Goal: Navigation & Orientation: Find specific page/section

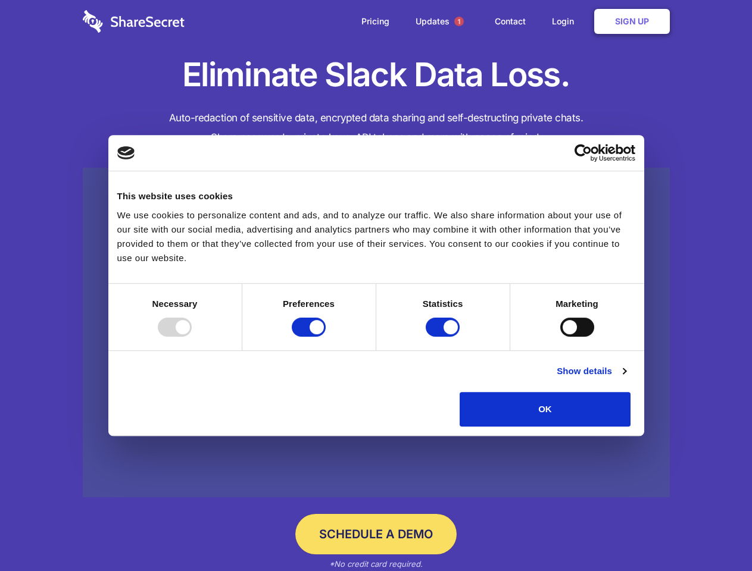
click at [192, 337] on div at bounding box center [175, 327] width 34 height 19
click at [326, 337] on input "Preferences" at bounding box center [309, 327] width 34 height 19
checkbox input "false"
click at [444, 337] on input "Statistics" at bounding box center [442, 327] width 34 height 19
checkbox input "false"
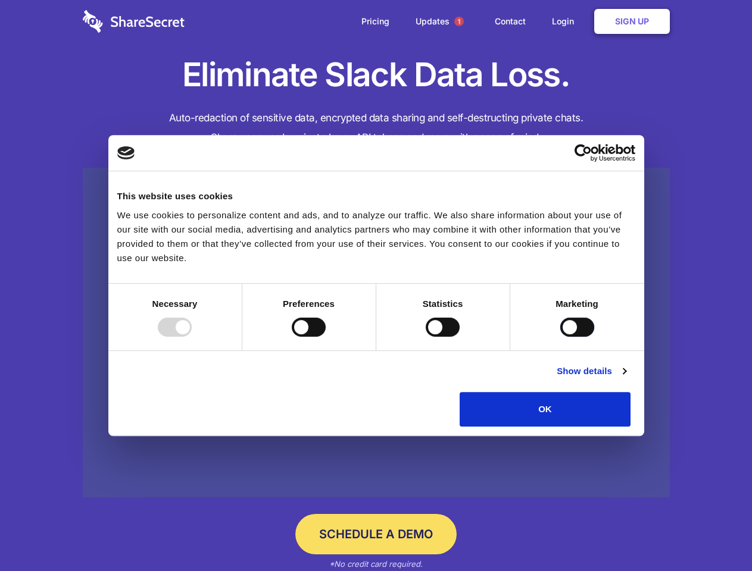
click at [560, 337] on input "Marketing" at bounding box center [577, 327] width 34 height 19
checkbox input "true"
click at [625, 378] on link "Show details" at bounding box center [590, 371] width 69 height 14
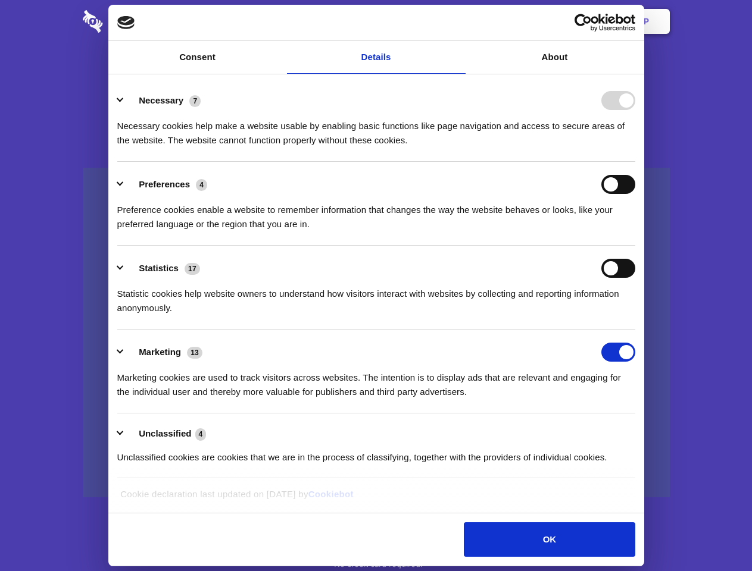
click at [640, 431] on ul "Necessary 7 Necessary cookies help make a website usable by enabling basic func…" at bounding box center [375, 278] width 529 height 401
click at [458, 21] on span "1" at bounding box center [459, 22] width 10 height 10
